Goal: Check status: Check status

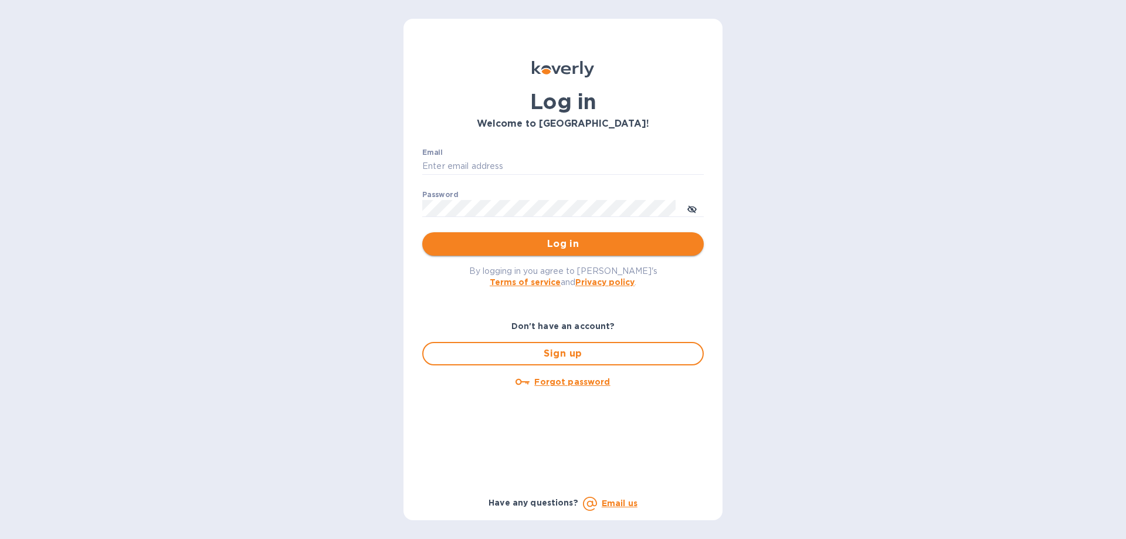
type input "[PERSON_NAME][EMAIL_ADDRESS][DOMAIN_NAME]"
click at [531, 247] on span "Log in" at bounding box center [563, 244] width 263 height 14
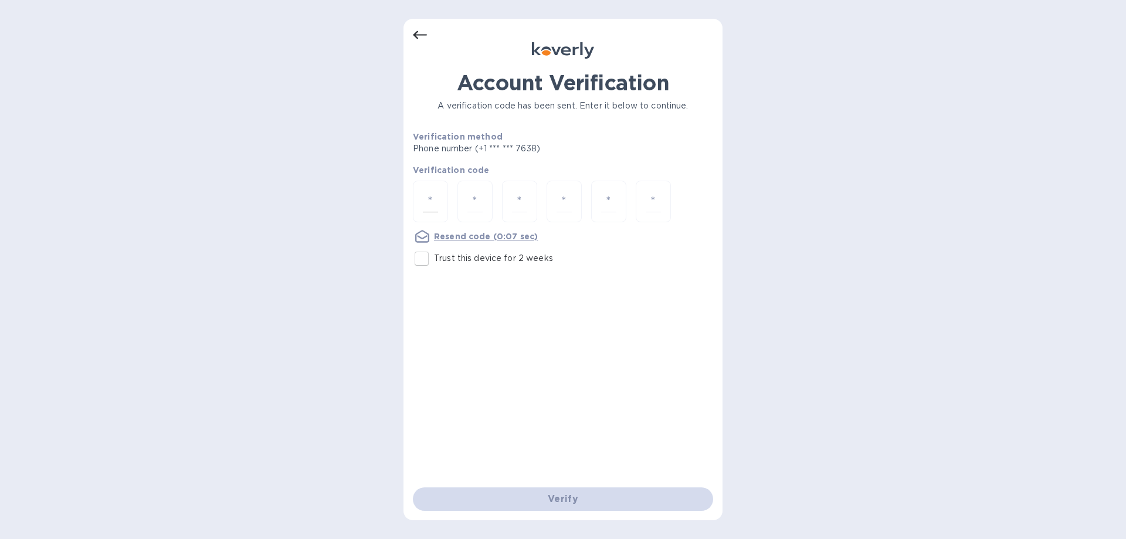
click at [437, 193] on input "number" at bounding box center [430, 202] width 15 height 22
type input "4"
type input "2"
type input "0"
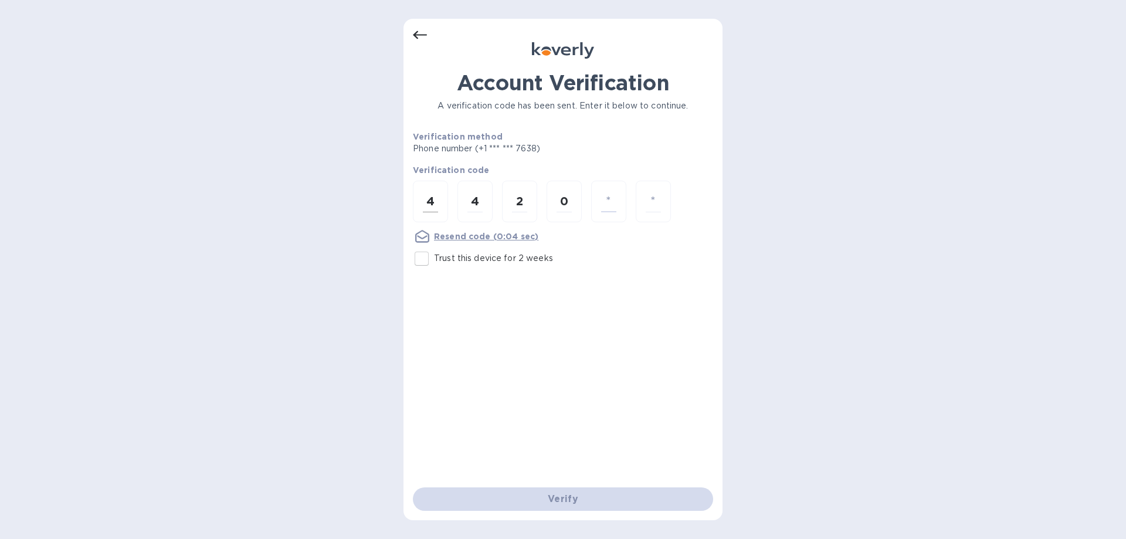
type input "0"
type input "5"
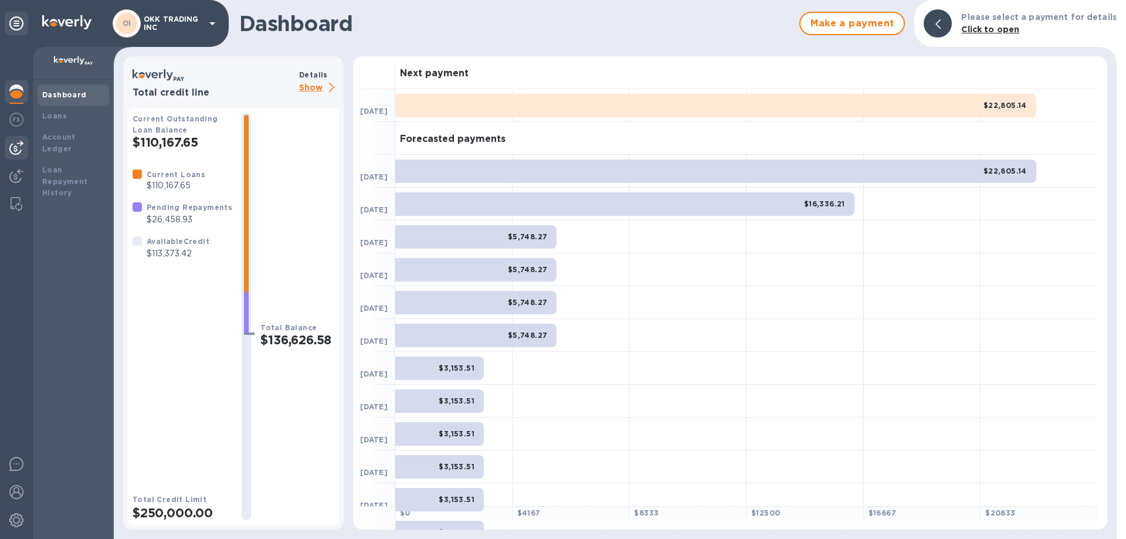
click at [17, 147] on img at bounding box center [16, 148] width 14 height 14
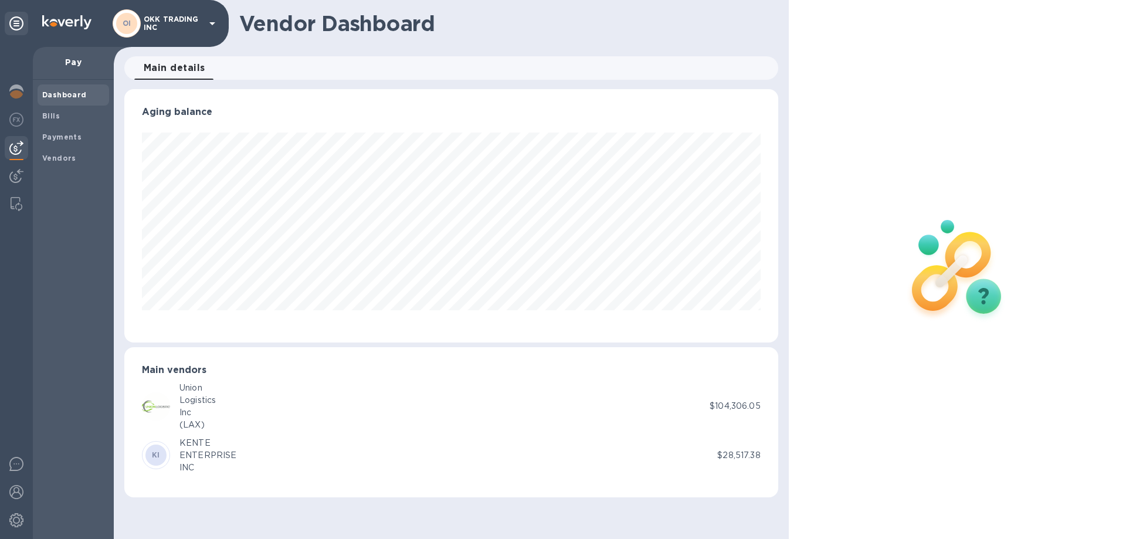
scroll to position [253, 653]
click at [46, 135] on b "Payments" at bounding box center [61, 137] width 39 height 9
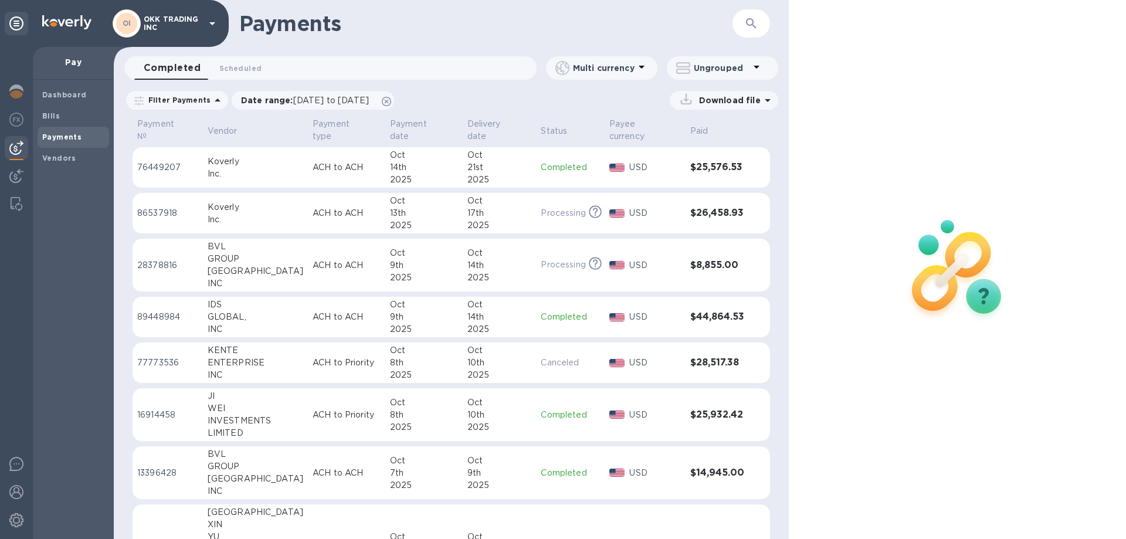
click at [565, 311] on p "Completed" at bounding box center [570, 317] width 59 height 12
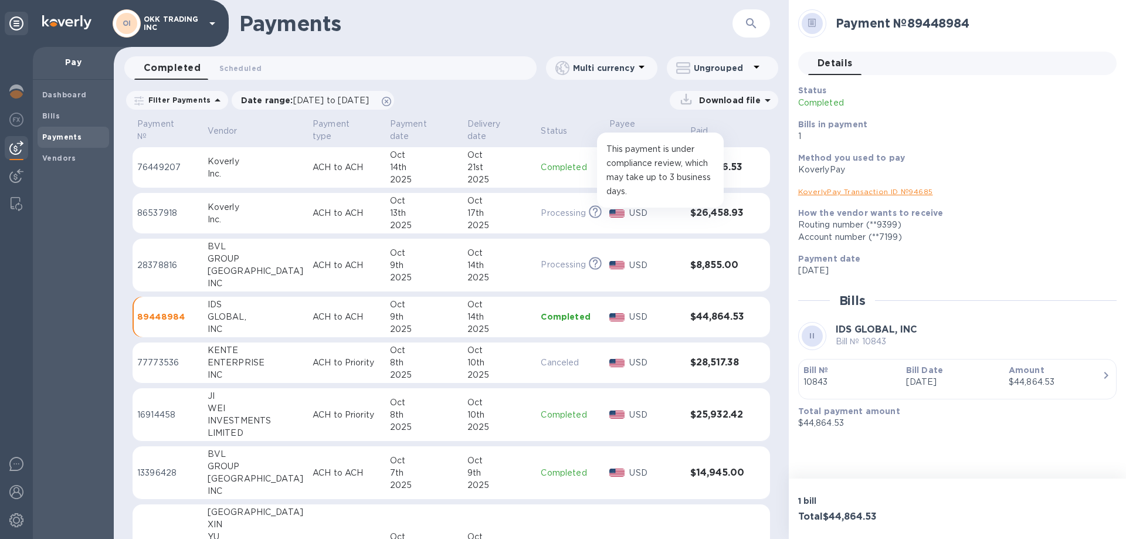
click at [589, 205] on icon at bounding box center [595, 211] width 13 height 13
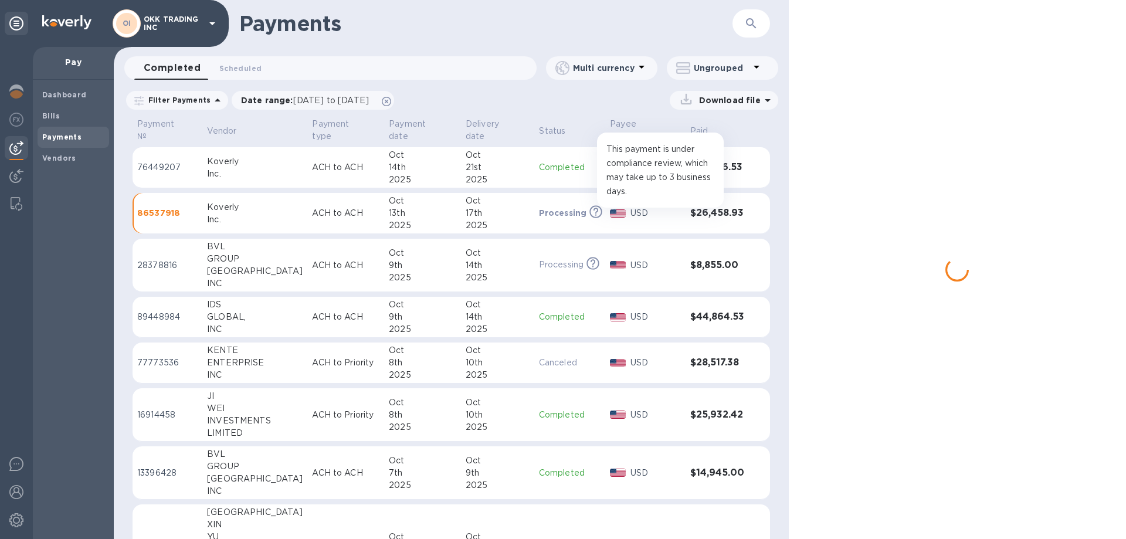
click at [589, 205] on icon at bounding box center [595, 211] width 13 height 13
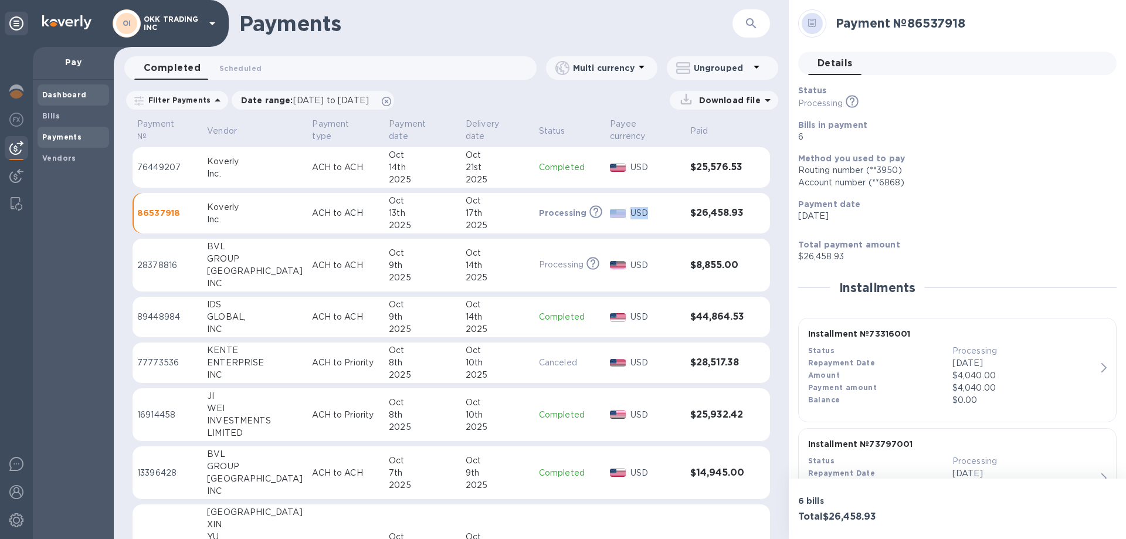
click at [57, 94] on b "Dashboard" at bounding box center [64, 94] width 45 height 9
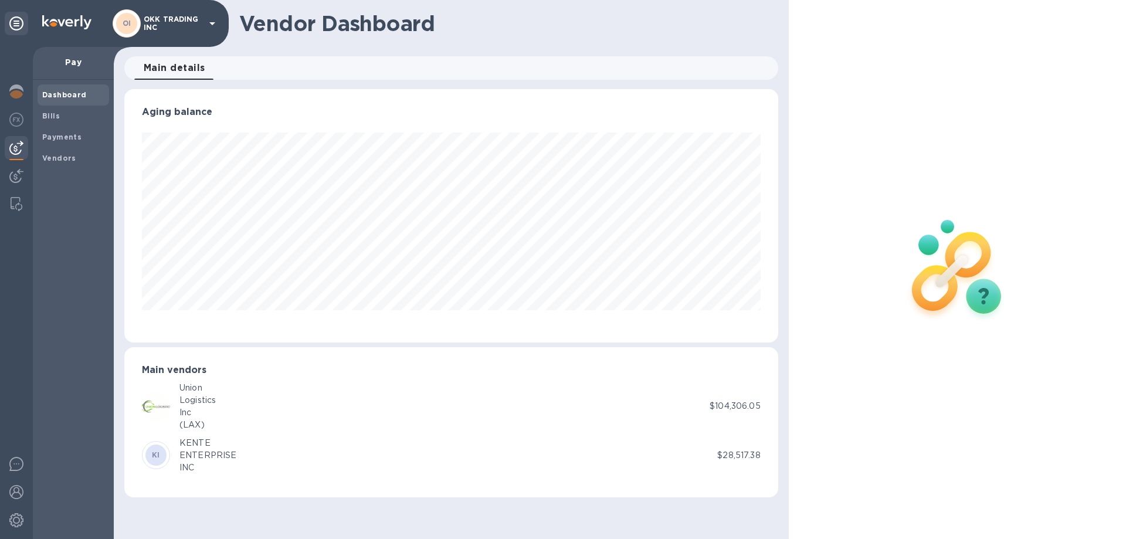
scroll to position [253, 653]
click at [58, 134] on b "Payments" at bounding box center [61, 137] width 39 height 9
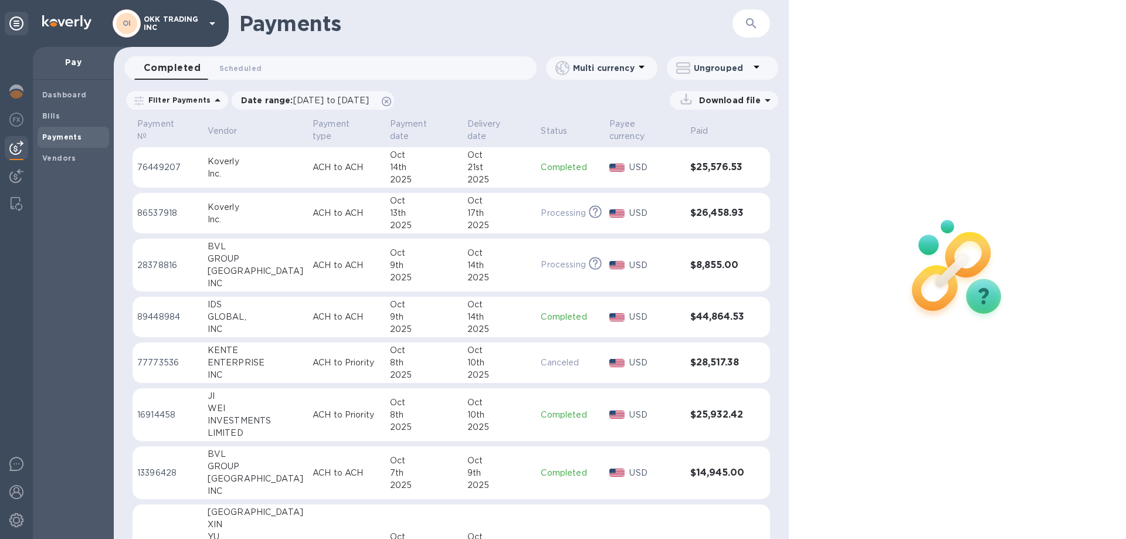
click at [562, 161] on p "Completed" at bounding box center [570, 167] width 59 height 12
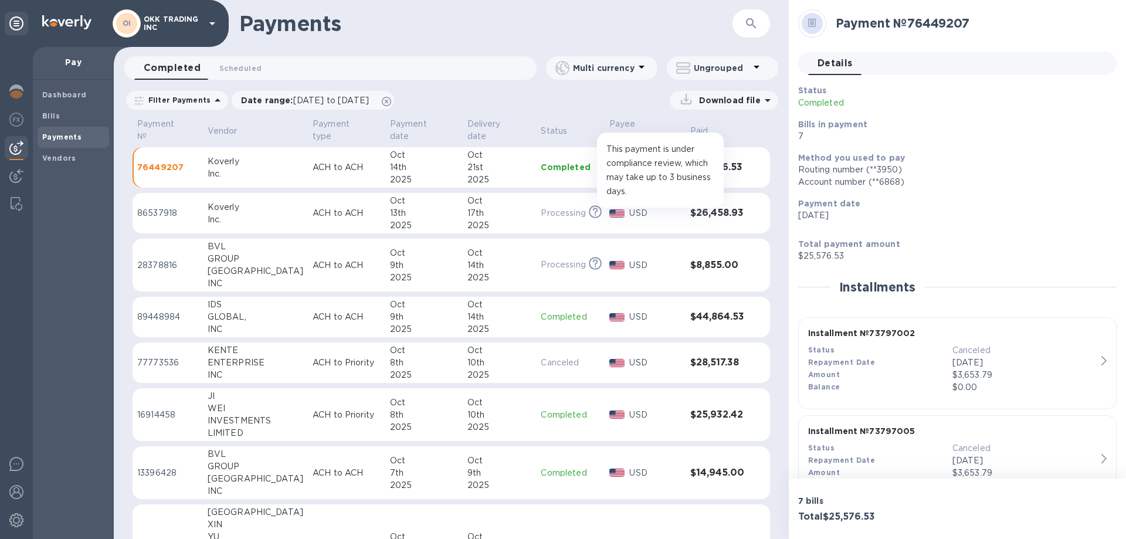
click at [589, 205] on icon at bounding box center [595, 211] width 13 height 13
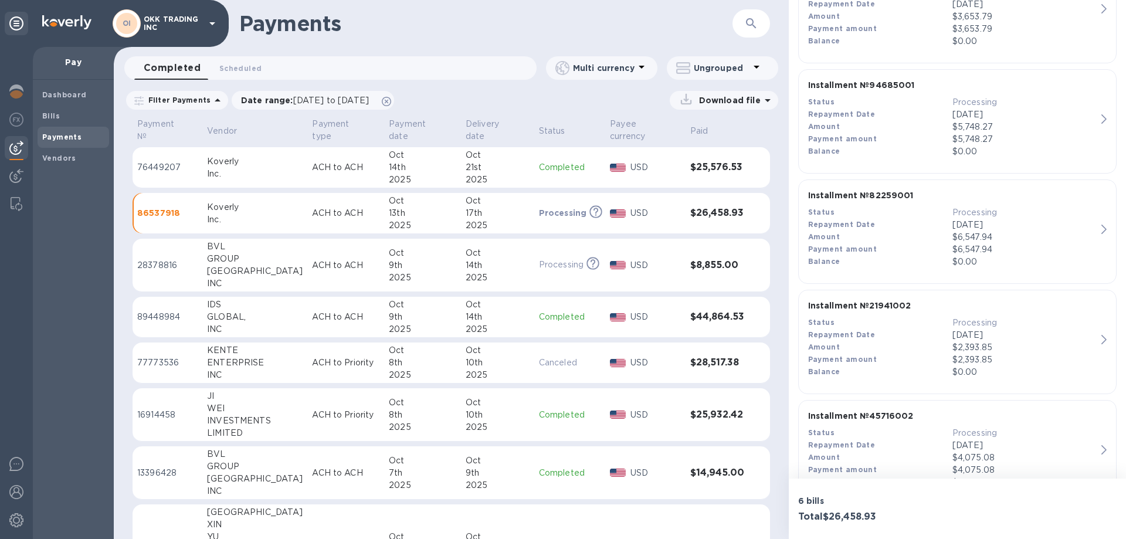
scroll to position [510, 0]
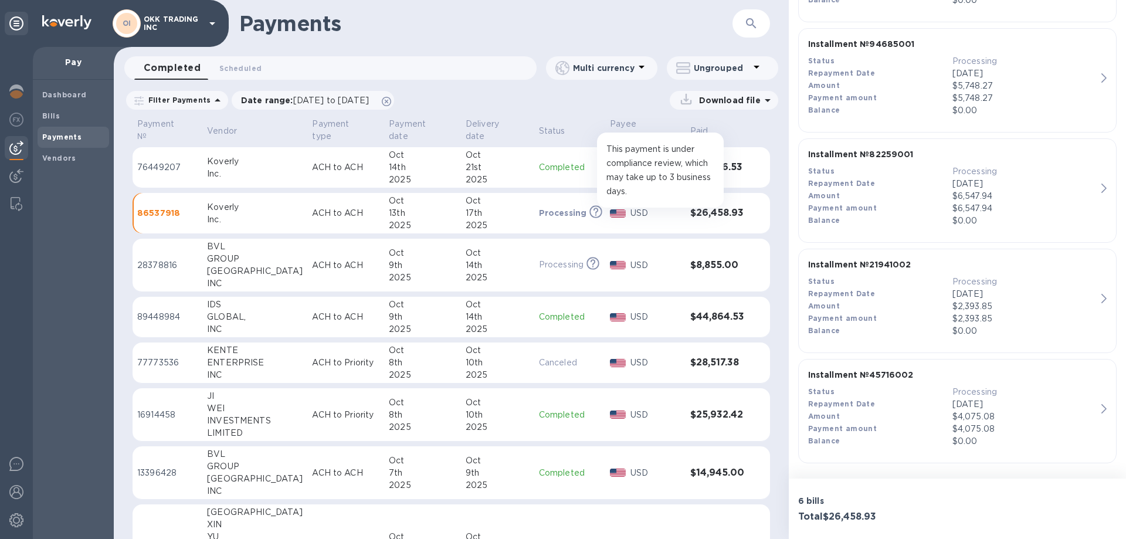
click at [589, 205] on icon at bounding box center [595, 211] width 13 height 13
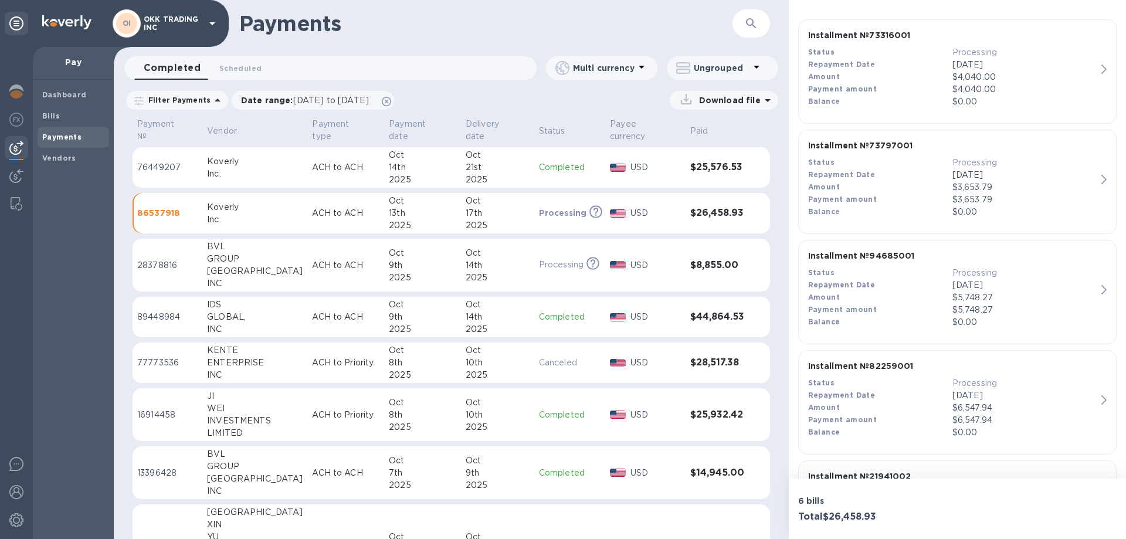
scroll to position [276, 0]
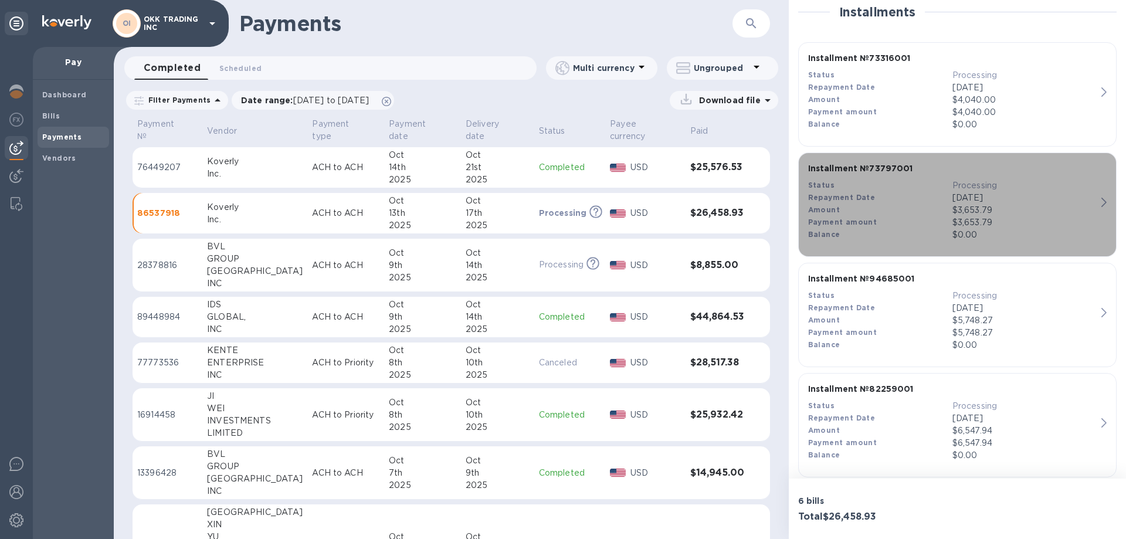
click at [1104, 198] on div "button" at bounding box center [1106, 202] width 10 height 10
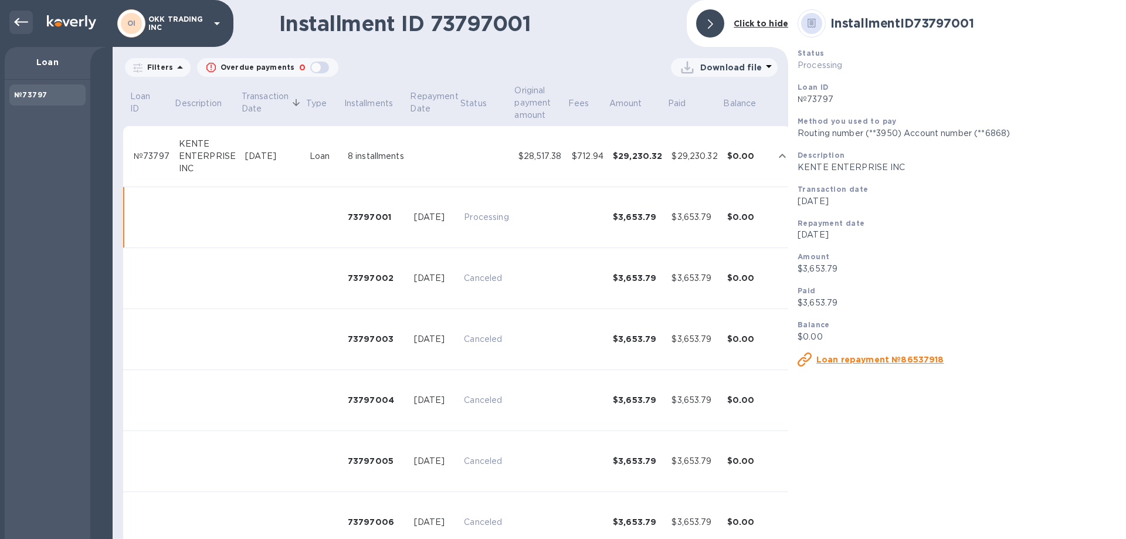
click at [18, 21] on icon at bounding box center [21, 22] width 14 height 14
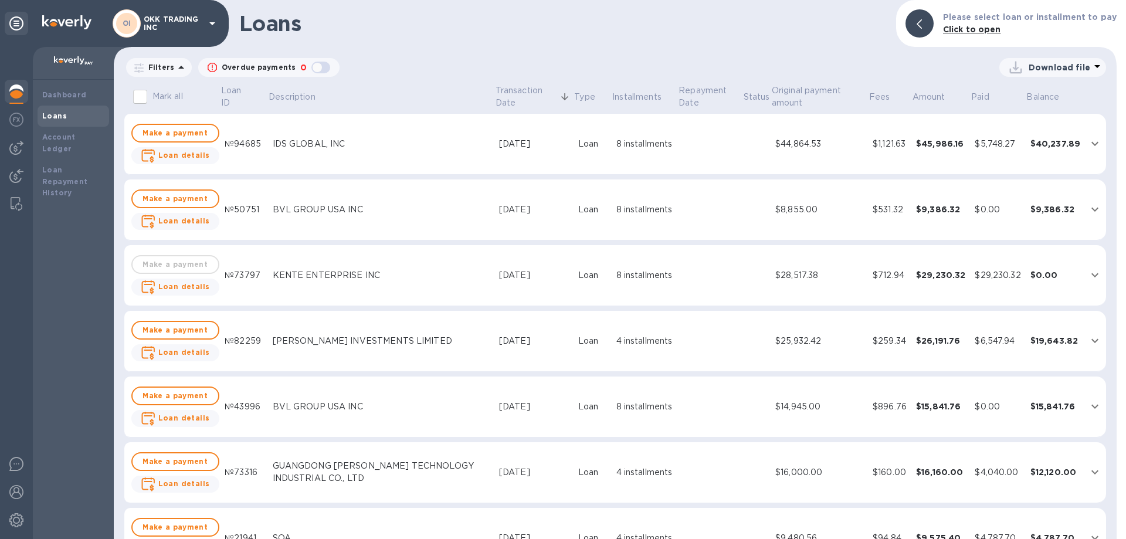
click at [160, 27] on p "OKK TRADING INC" at bounding box center [173, 23] width 59 height 16
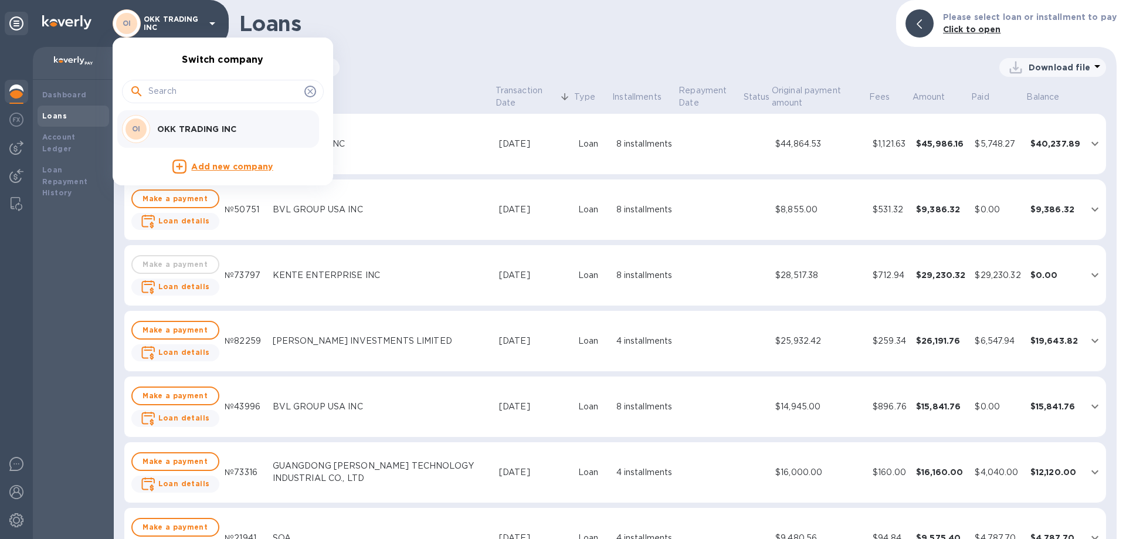
click at [14, 497] on div at bounding box center [563, 269] width 1126 height 539
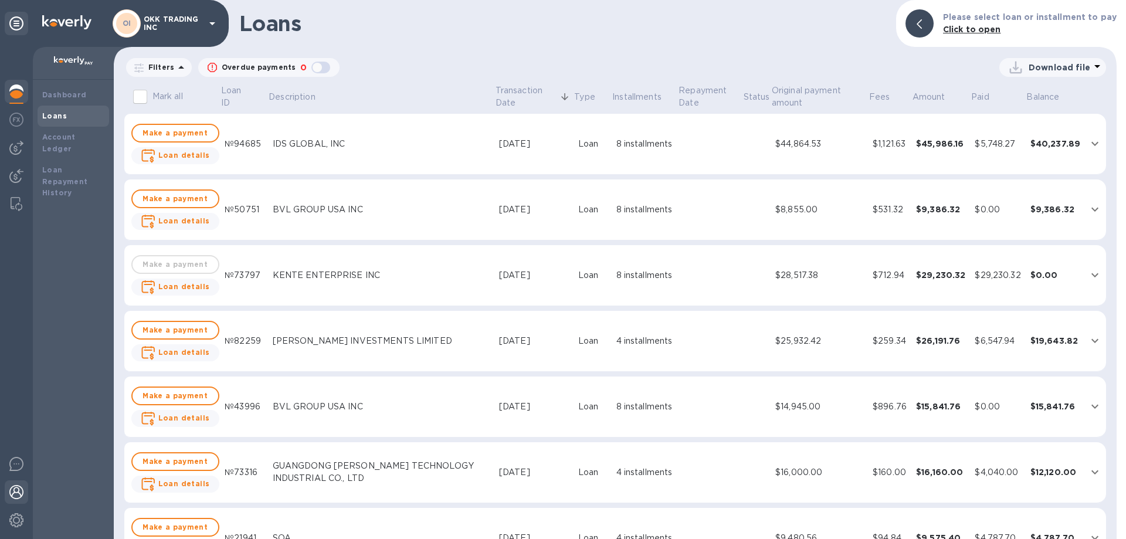
click at [19, 495] on img at bounding box center [16, 492] width 14 height 14
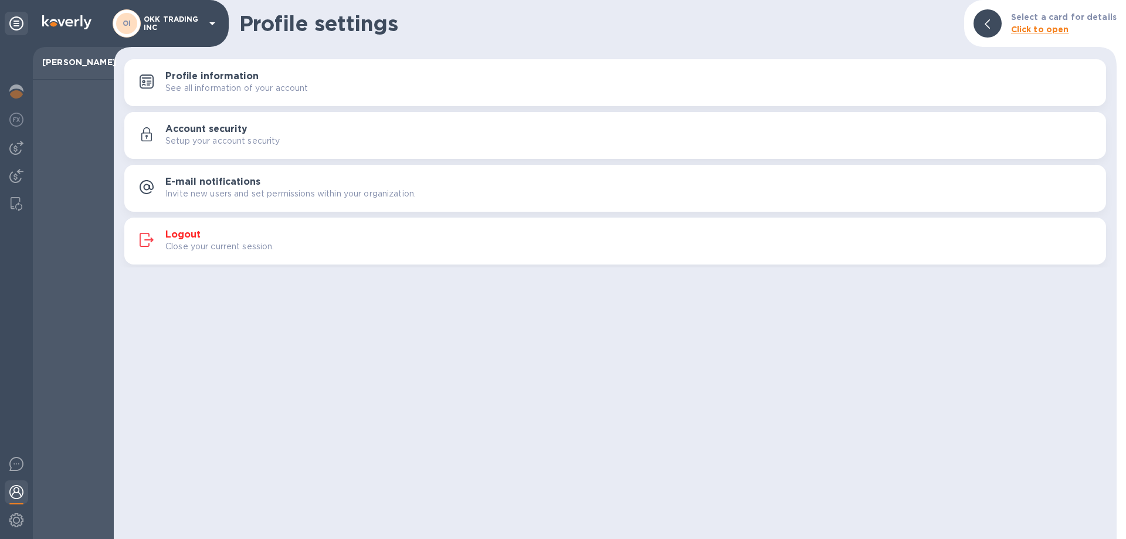
click at [16, 491] on img at bounding box center [16, 492] width 14 height 14
click at [193, 235] on h3 "Logout" at bounding box center [182, 234] width 35 height 11
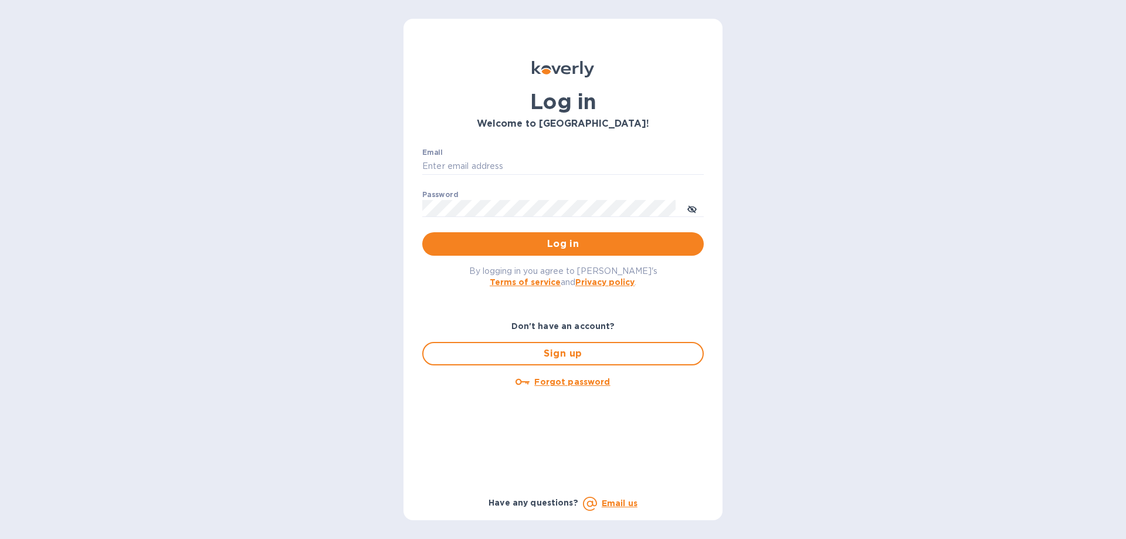
type input "[PERSON_NAME][EMAIL_ADDRESS][DOMAIN_NAME]"
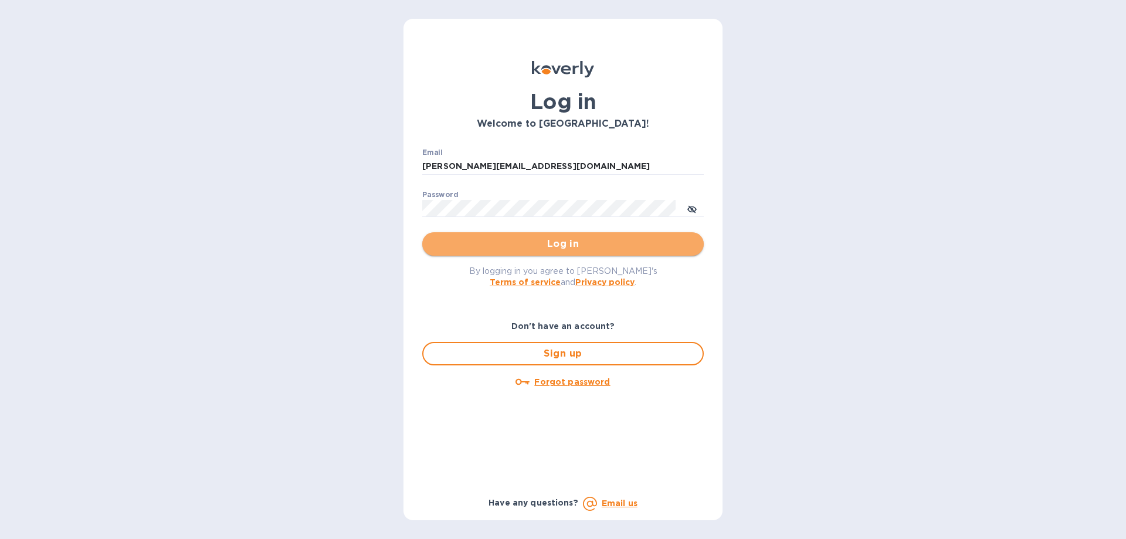
click at [569, 244] on span "Log in" at bounding box center [563, 244] width 263 height 14
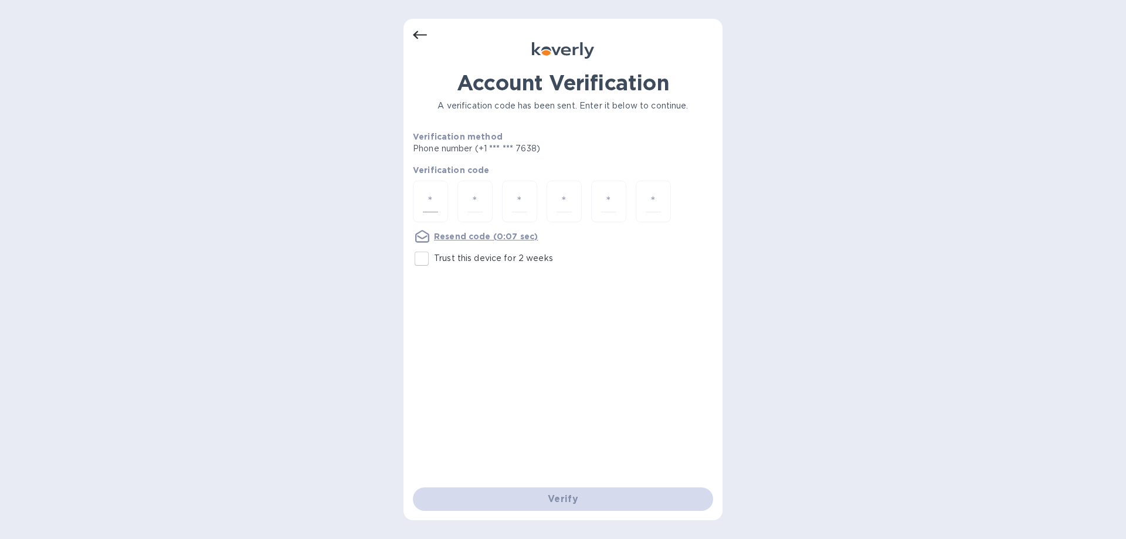
click at [443, 204] on div at bounding box center [430, 202] width 35 height 42
type input "6"
type input "0"
type input "6"
type input "9"
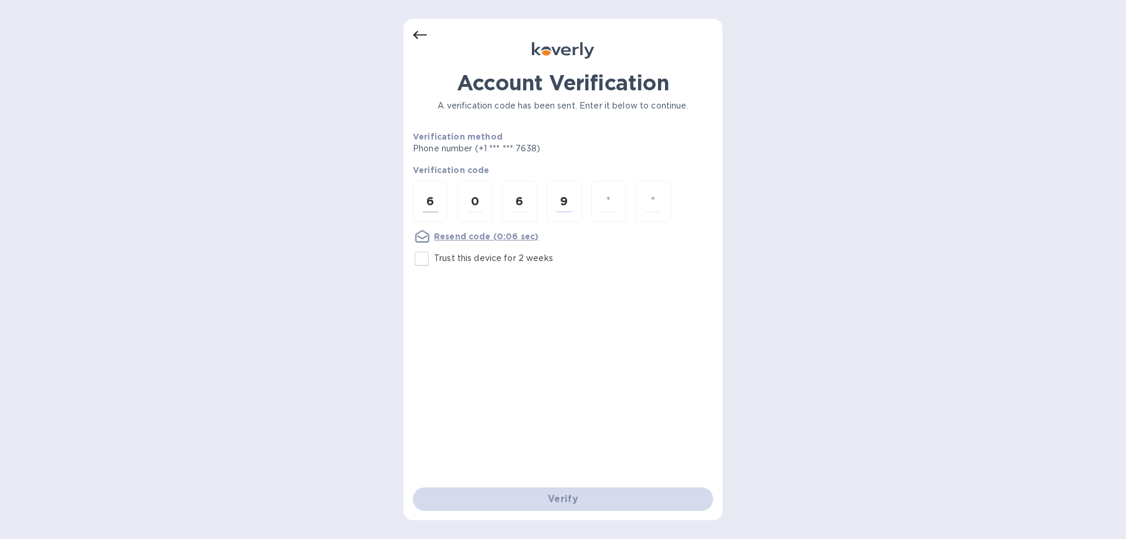
type input "4"
type input "5"
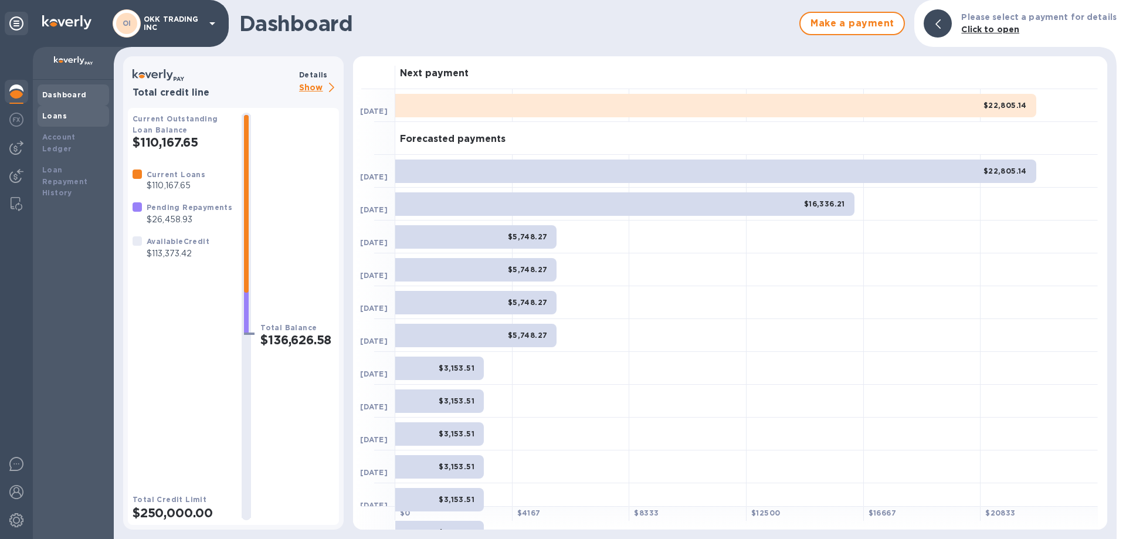
click at [69, 114] on div "Loans" at bounding box center [73, 116] width 62 height 12
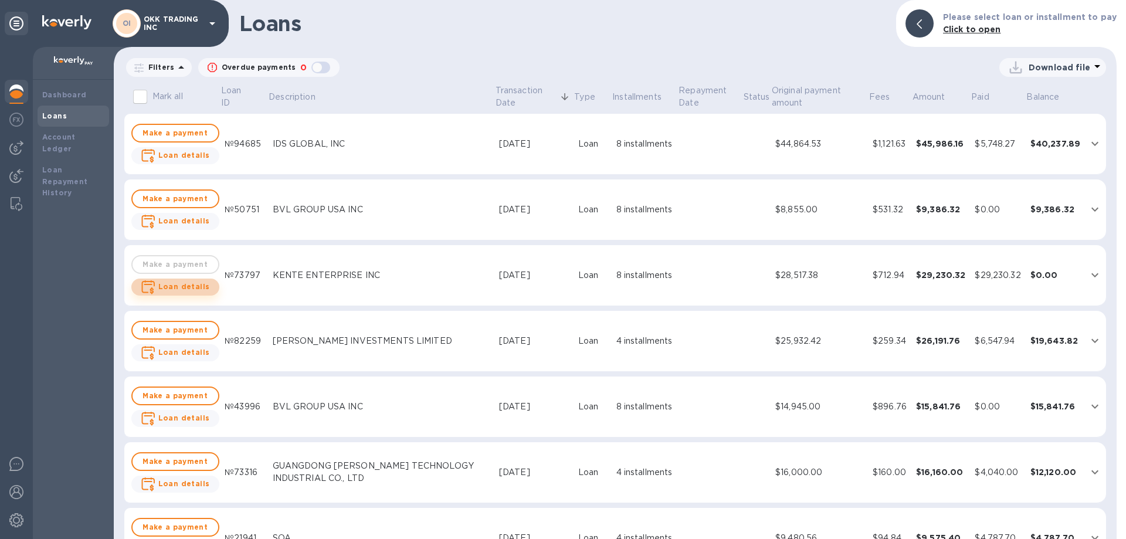
click at [179, 286] on b "Loan details" at bounding box center [184, 286] width 52 height 9
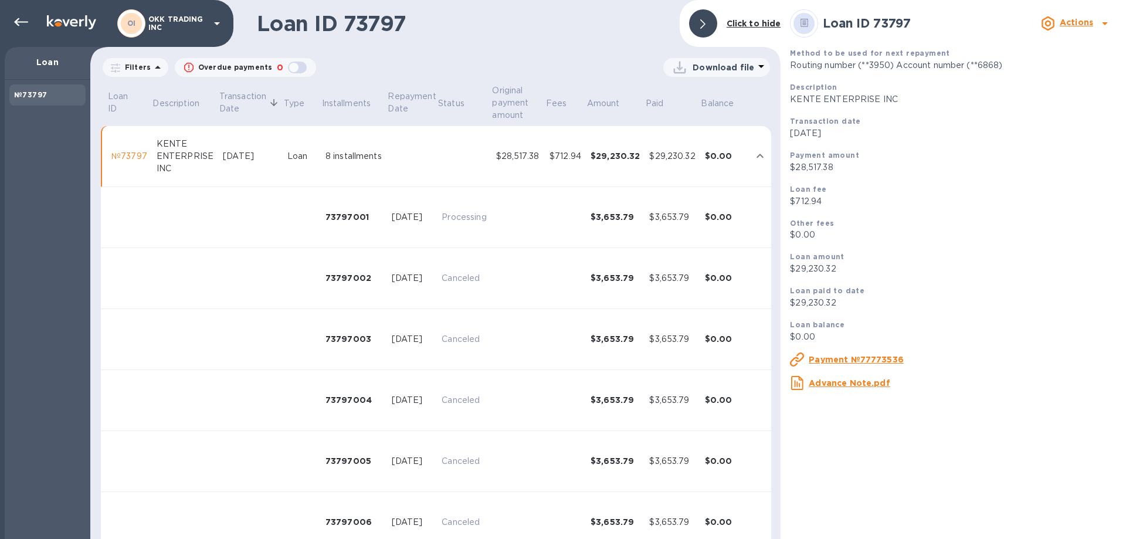
click at [758, 66] on icon at bounding box center [761, 66] width 6 height 3
click at [705, 127] on li "PDF file" at bounding box center [717, 128] width 80 height 33
click at [456, 215] on p "Processing" at bounding box center [464, 217] width 45 height 12
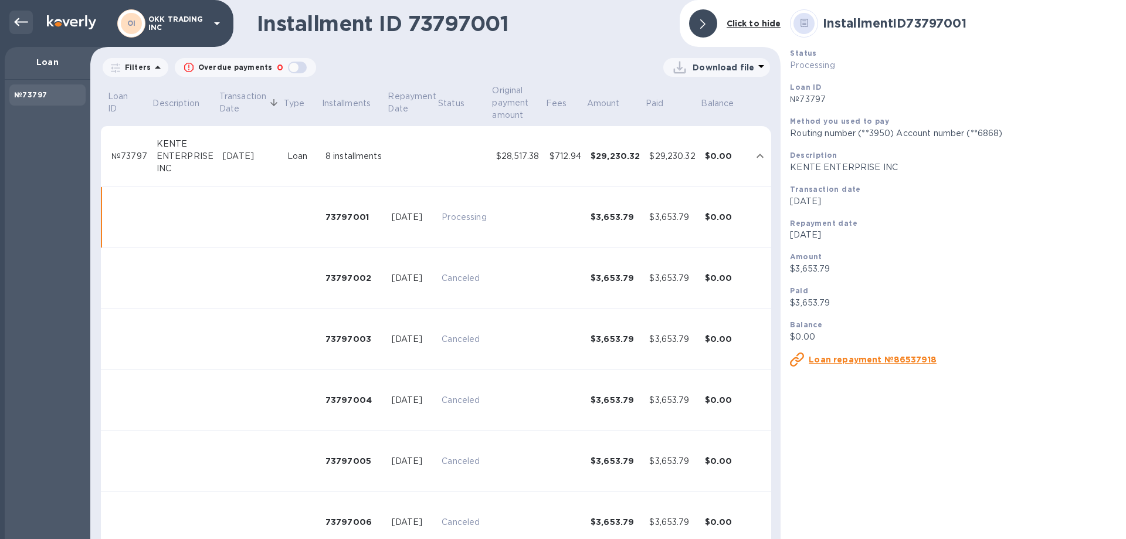
click at [22, 22] on icon at bounding box center [21, 22] width 14 height 8
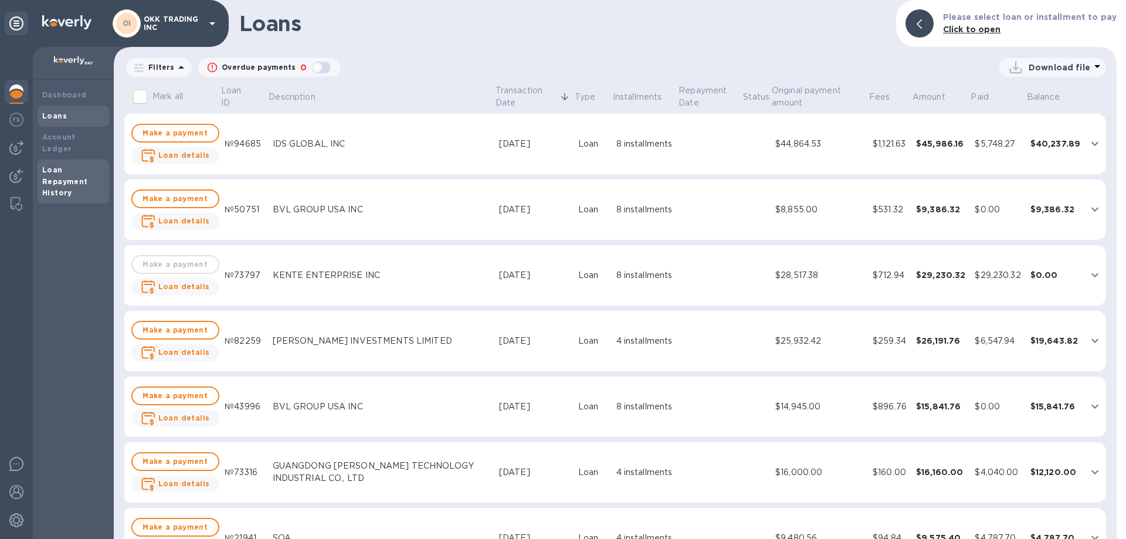
click at [59, 171] on b "Loan Repayment History" at bounding box center [65, 181] width 46 height 32
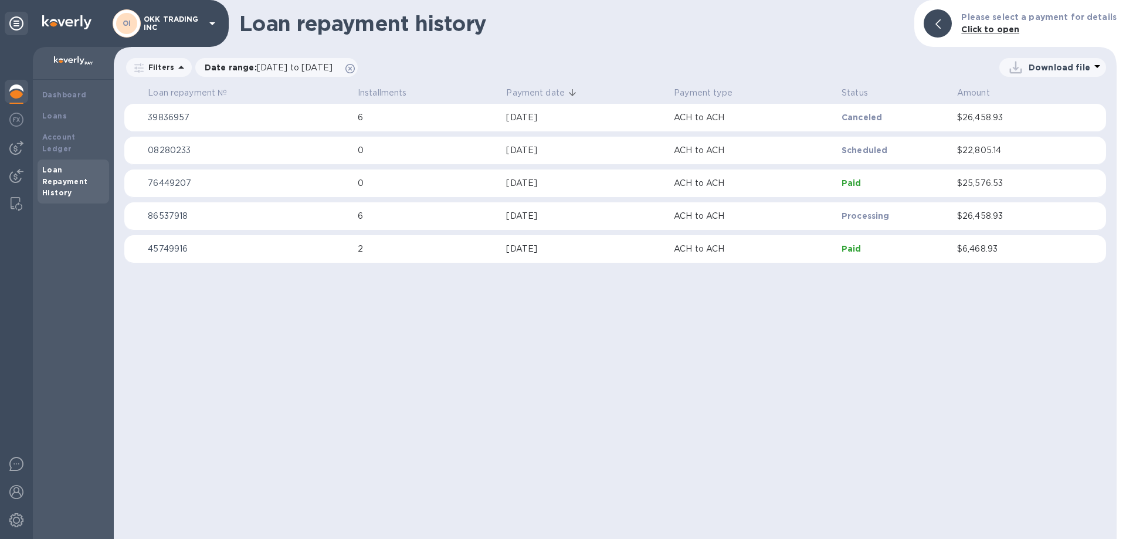
click at [690, 179] on p "ACH to ACH" at bounding box center [753, 183] width 158 height 12
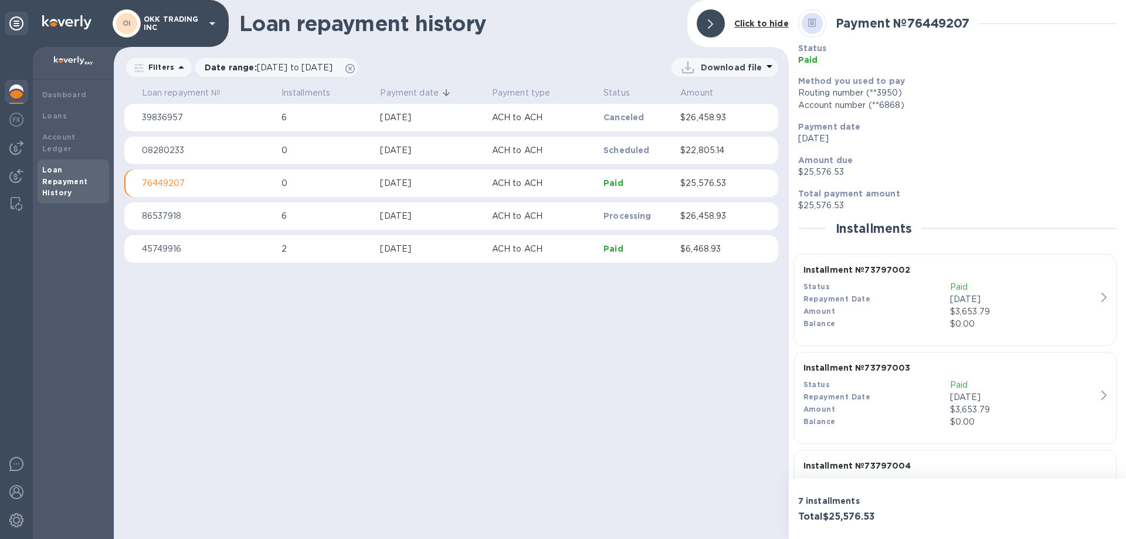
click at [67, 165] on b "Loan Repayment History" at bounding box center [65, 181] width 46 height 32
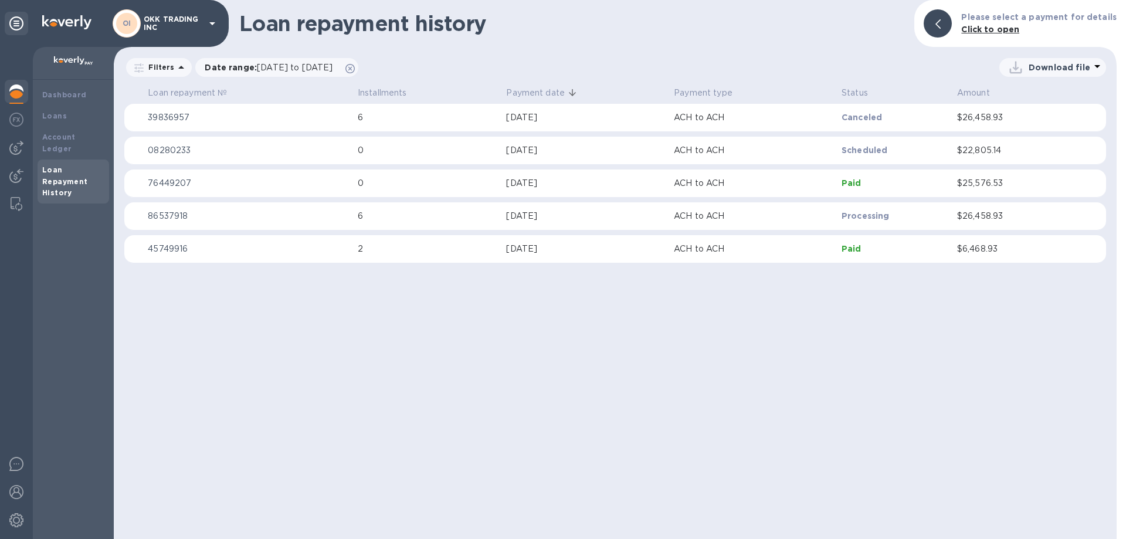
click at [172, 150] on p "08280233" at bounding box center [248, 150] width 201 height 12
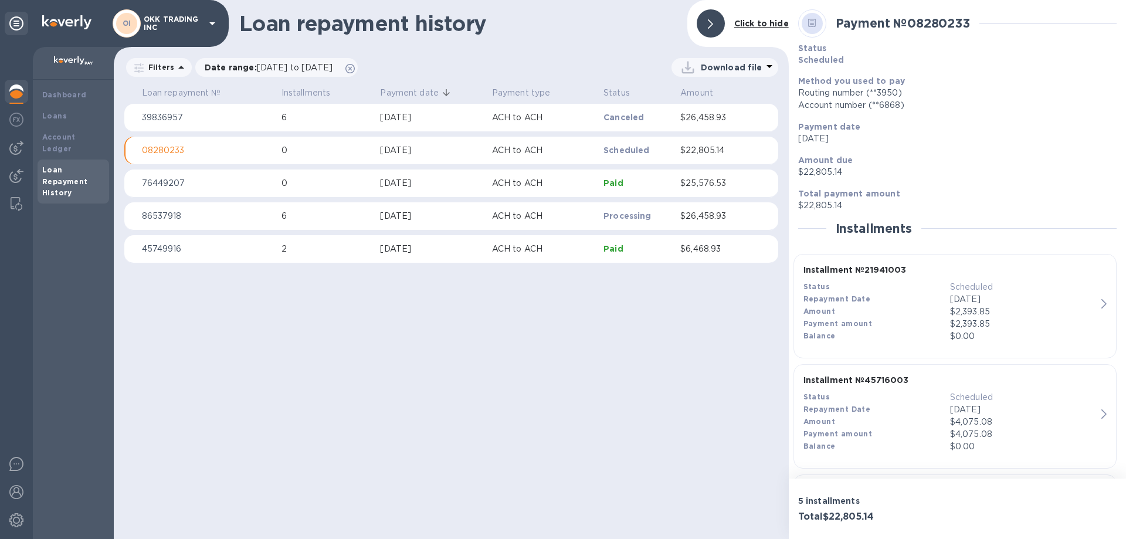
click at [171, 184] on p "76449207" at bounding box center [207, 183] width 130 height 12
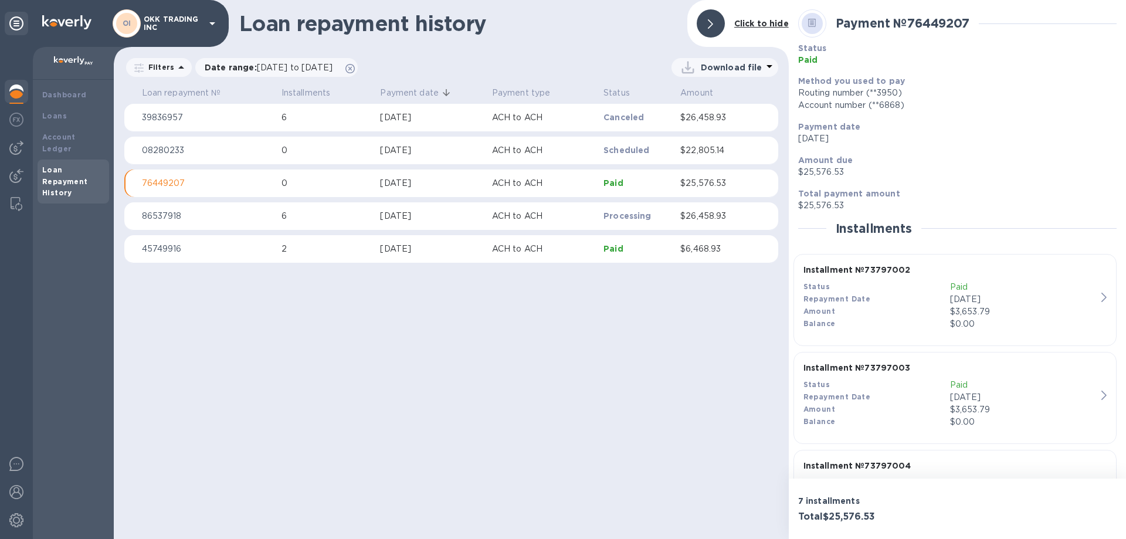
click at [171, 213] on p "86537918" at bounding box center [207, 216] width 130 height 12
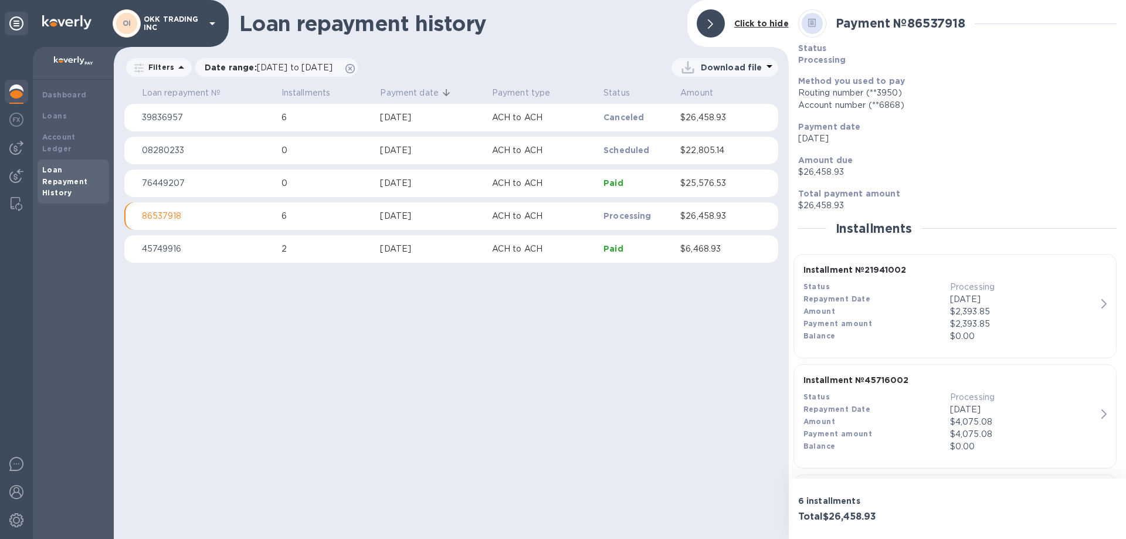
click at [197, 19] on p "OKK TRADING INC" at bounding box center [173, 23] width 59 height 16
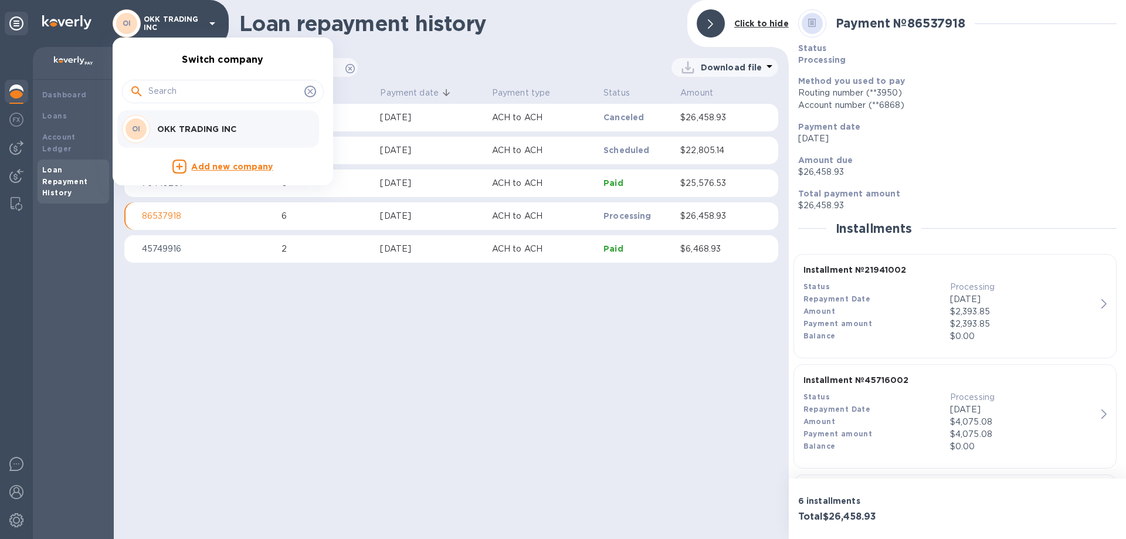
click at [14, 490] on div at bounding box center [563, 269] width 1126 height 539
click at [14, 490] on div "Switch company OI OKK TRADING INC Add new company" at bounding box center [563, 269] width 1126 height 539
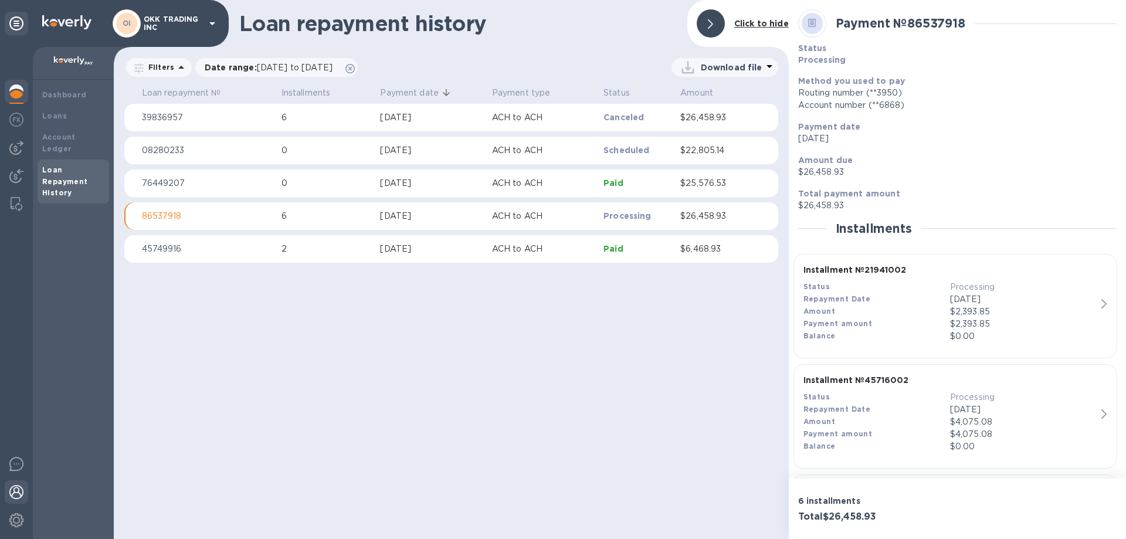
click at [17, 495] on img at bounding box center [16, 492] width 14 height 14
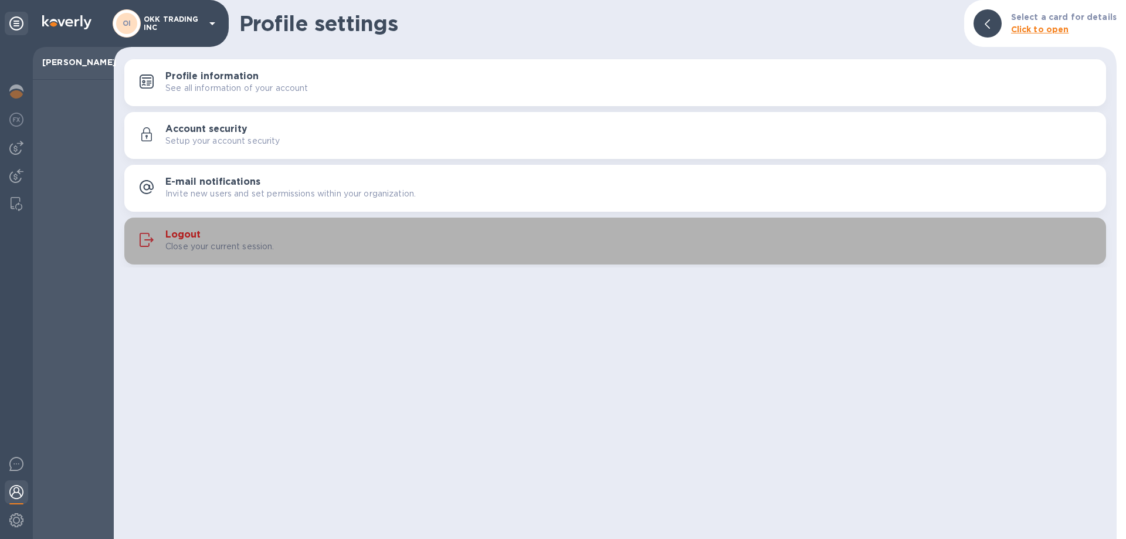
click at [192, 233] on h3 "Logout" at bounding box center [182, 234] width 35 height 11
